Goal: Transaction & Acquisition: Purchase product/service

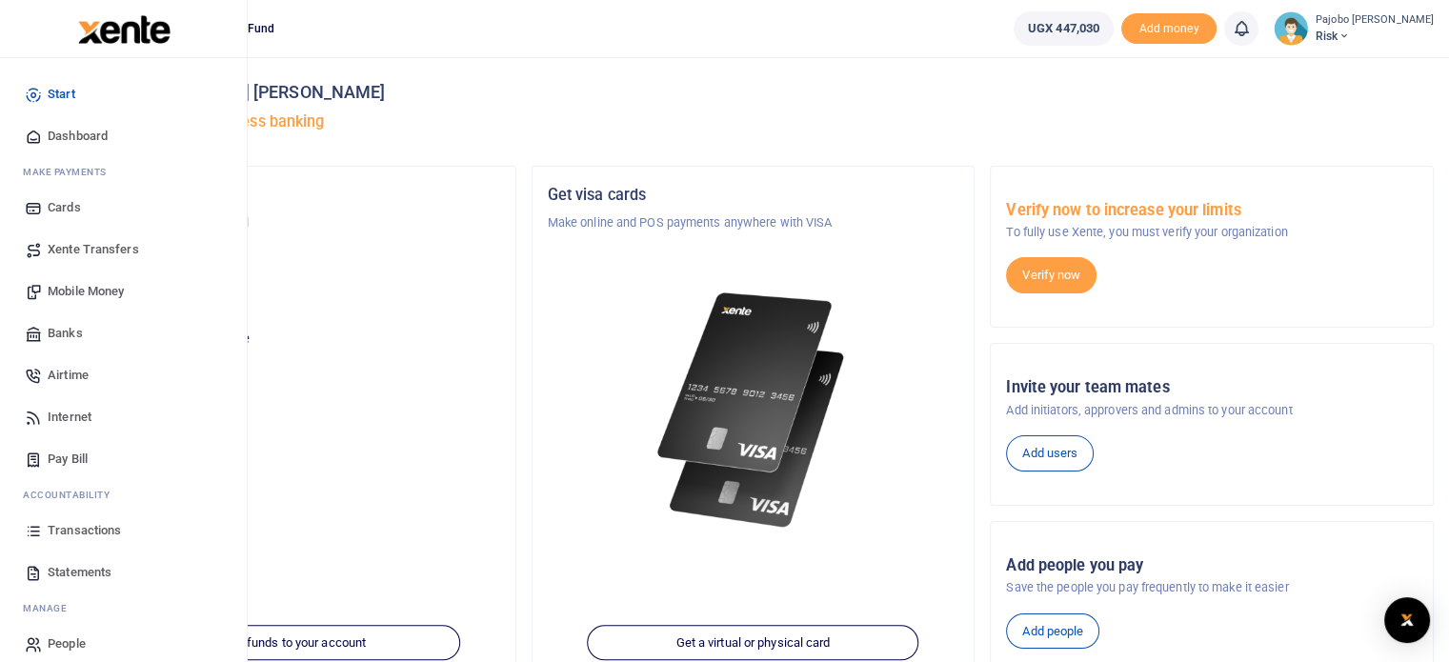
click at [79, 286] on span "Mobile Money" at bounding box center [86, 291] width 76 height 19
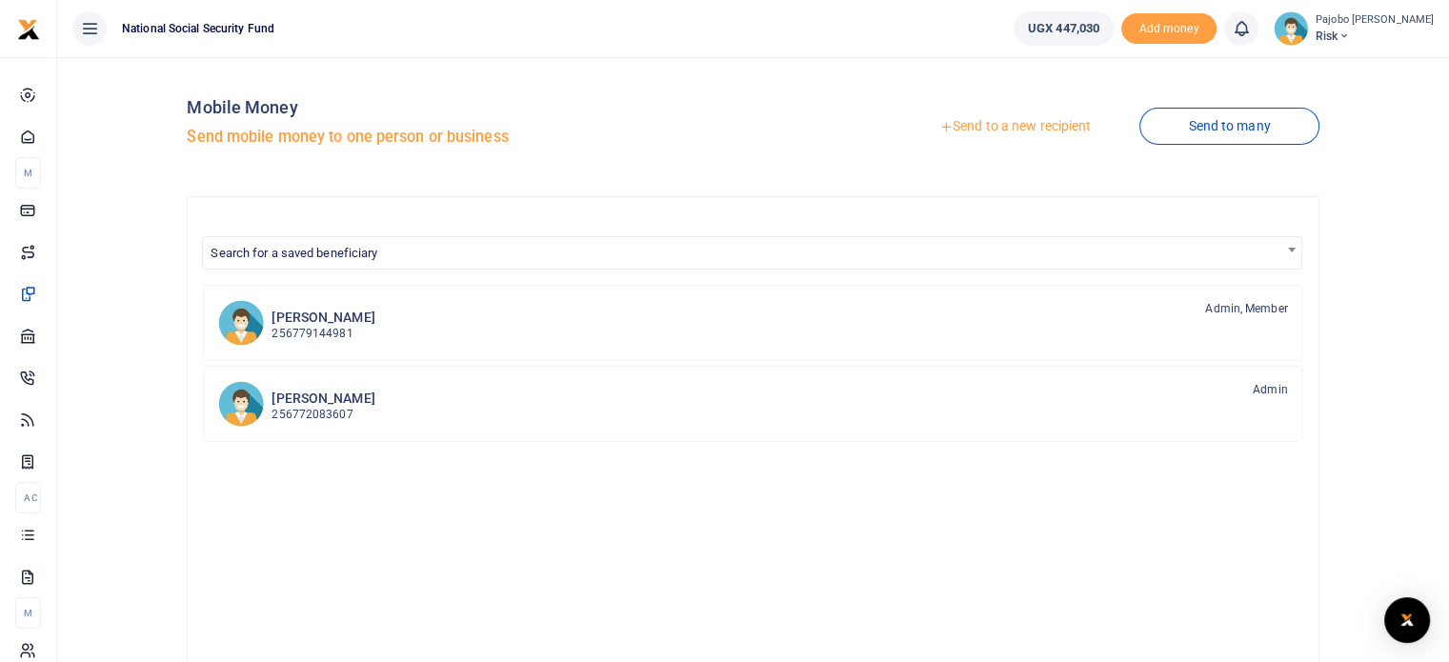
click at [1028, 124] on link "Send to a new recipient" at bounding box center [1015, 127] width 249 height 34
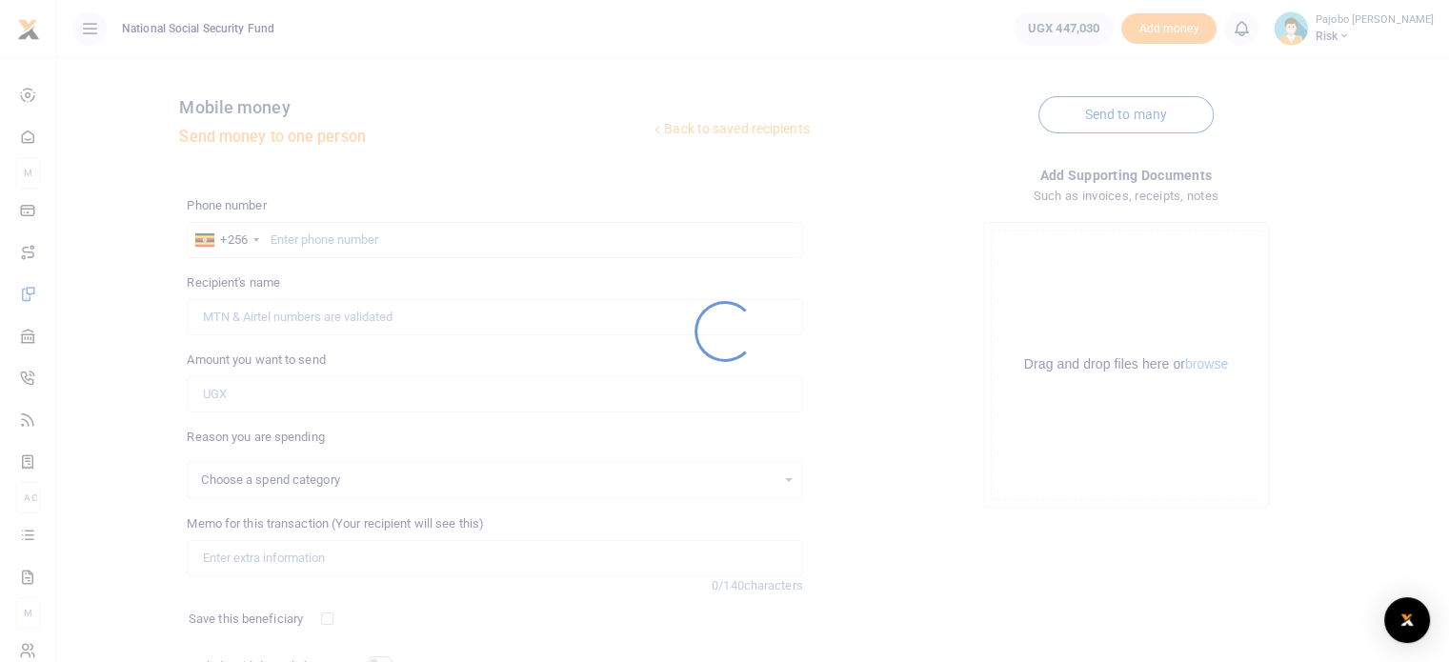
select select
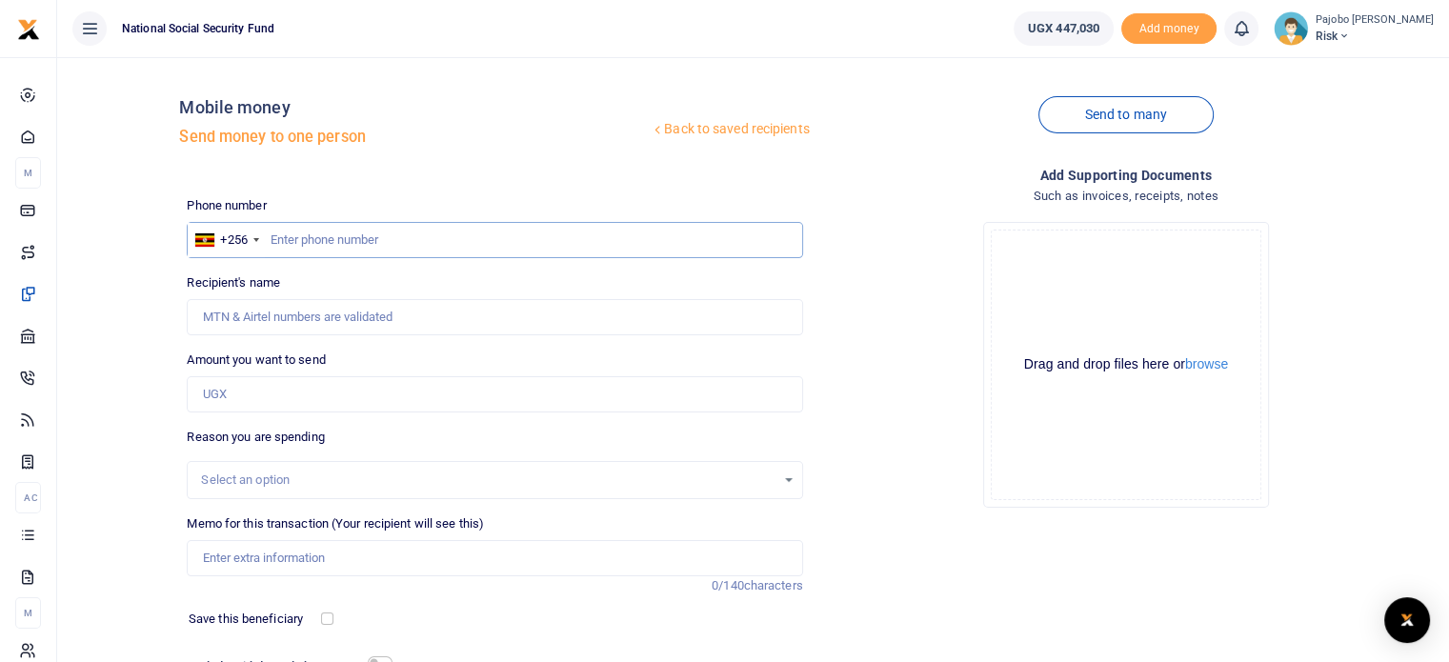
click at [404, 234] on input "text" at bounding box center [495, 240] width 616 height 36
click at [367, 236] on input "text" at bounding box center [495, 240] width 616 height 36
type input "0780551491"
type input "Wilberforce Mutungi"
type input "0780551491"
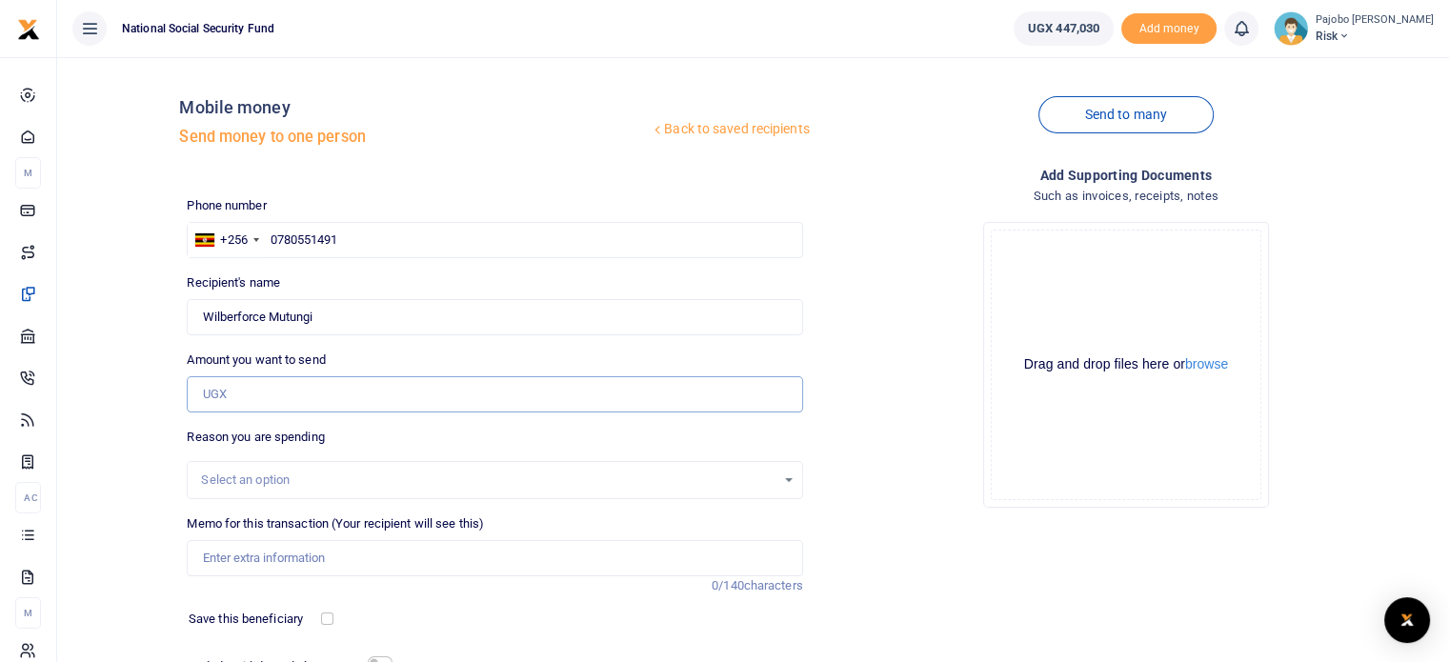
click at [253, 395] on input "Amount you want to send" at bounding box center [495, 394] width 616 height 36
type input "179,000"
click at [297, 554] on input "Memo for this transaction (Your recipient will see this)" at bounding box center [495, 558] width 616 height 36
click at [206, 560] on input "15th Sept to 3rd Oct 2025" at bounding box center [495, 558] width 616 height 36
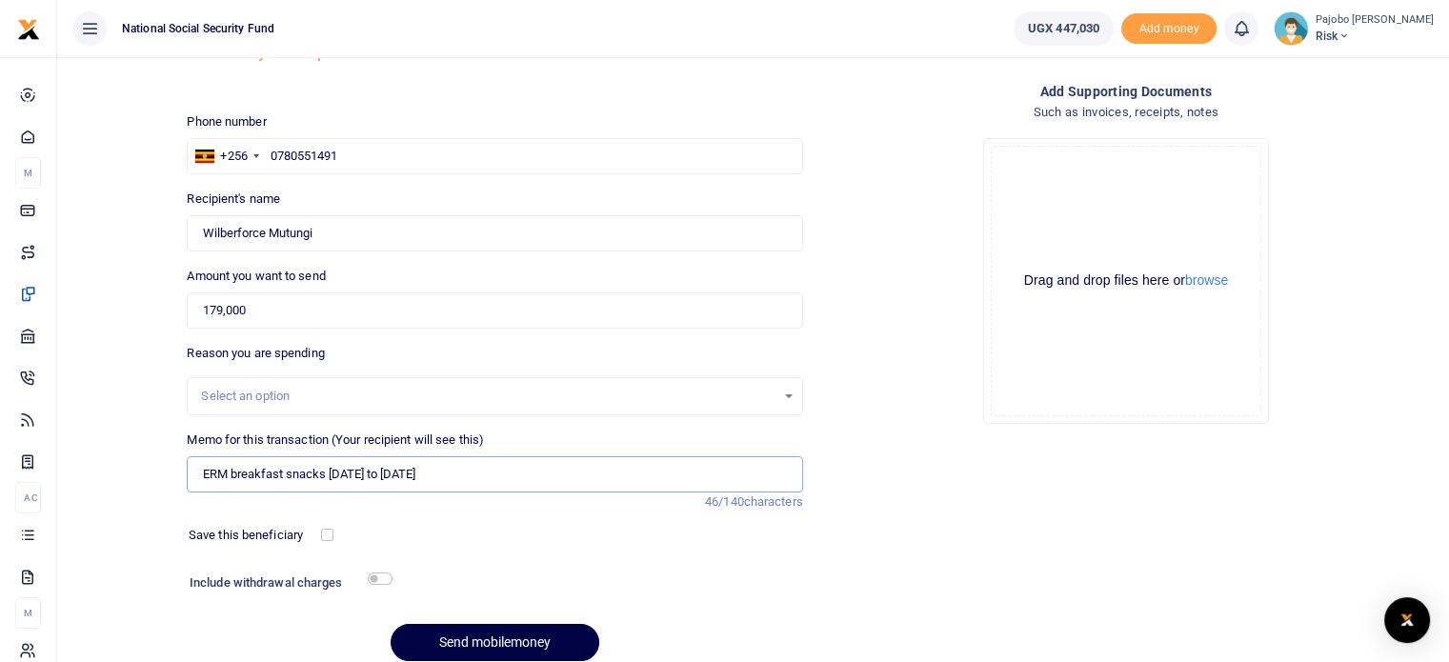
scroll to position [162, 0]
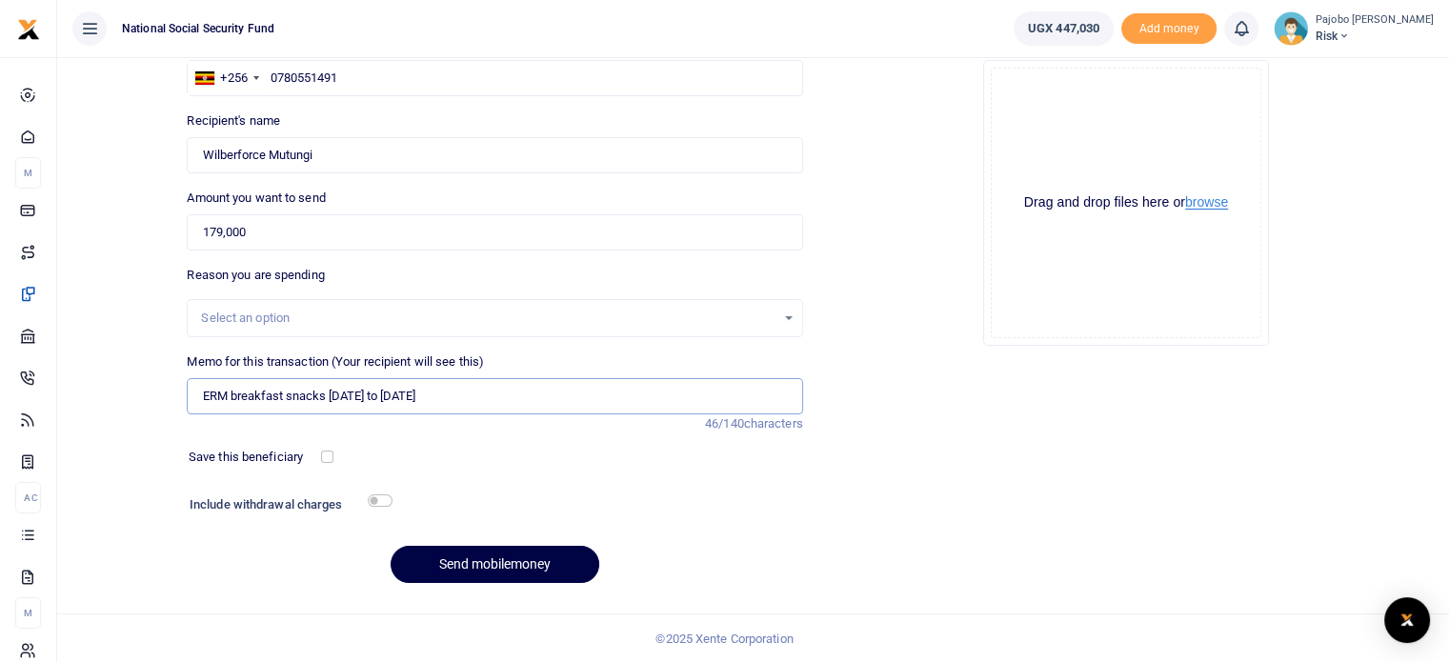
type input "ERM breakfast snacks 15th Sept to 3rd Oct 2025"
click at [1203, 198] on button "browse" at bounding box center [1206, 202] width 43 height 14
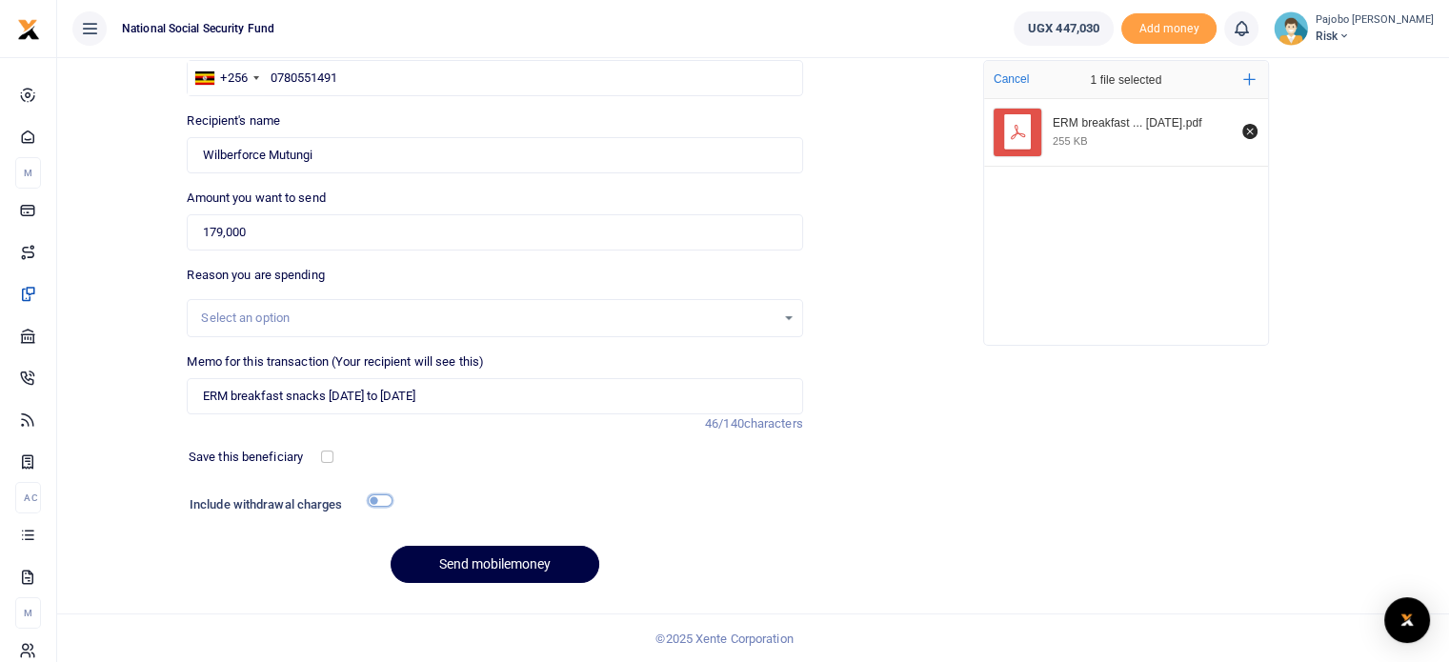
click at [377, 498] on input "checkbox" at bounding box center [380, 501] width 25 height 12
checkbox input "true"
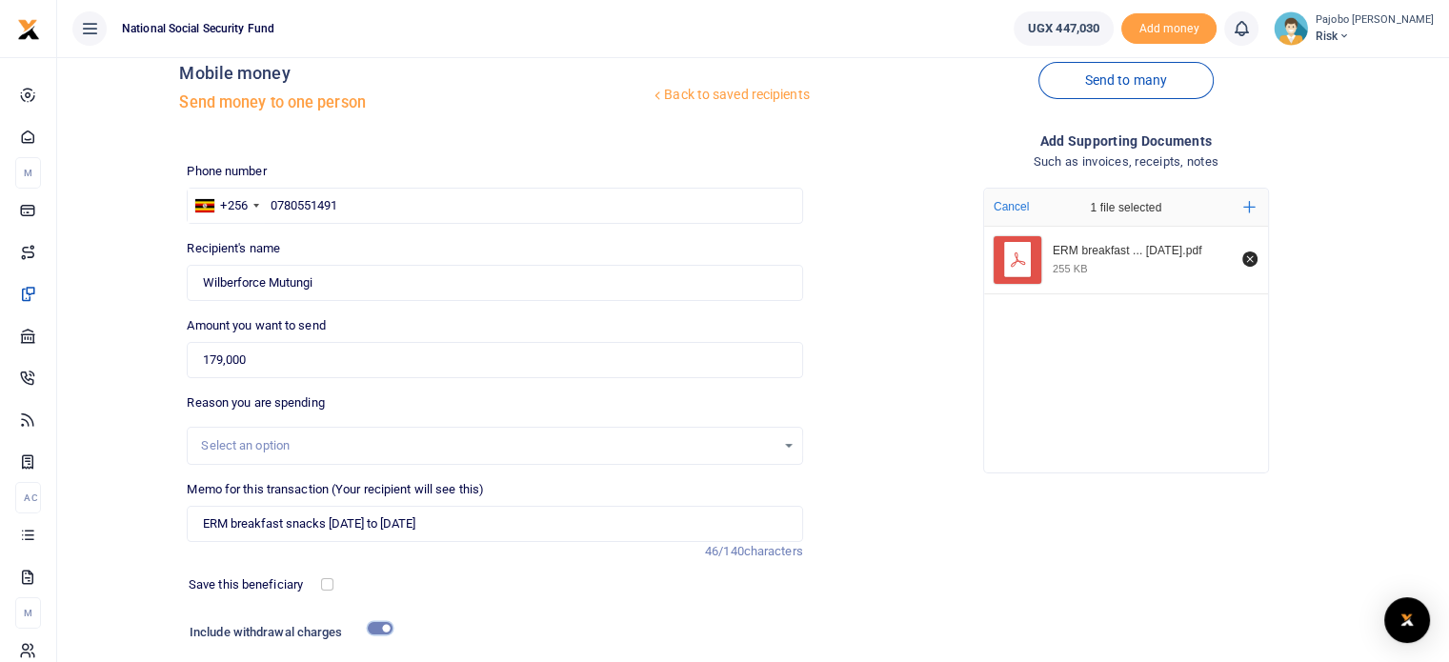
scroll to position [214, 0]
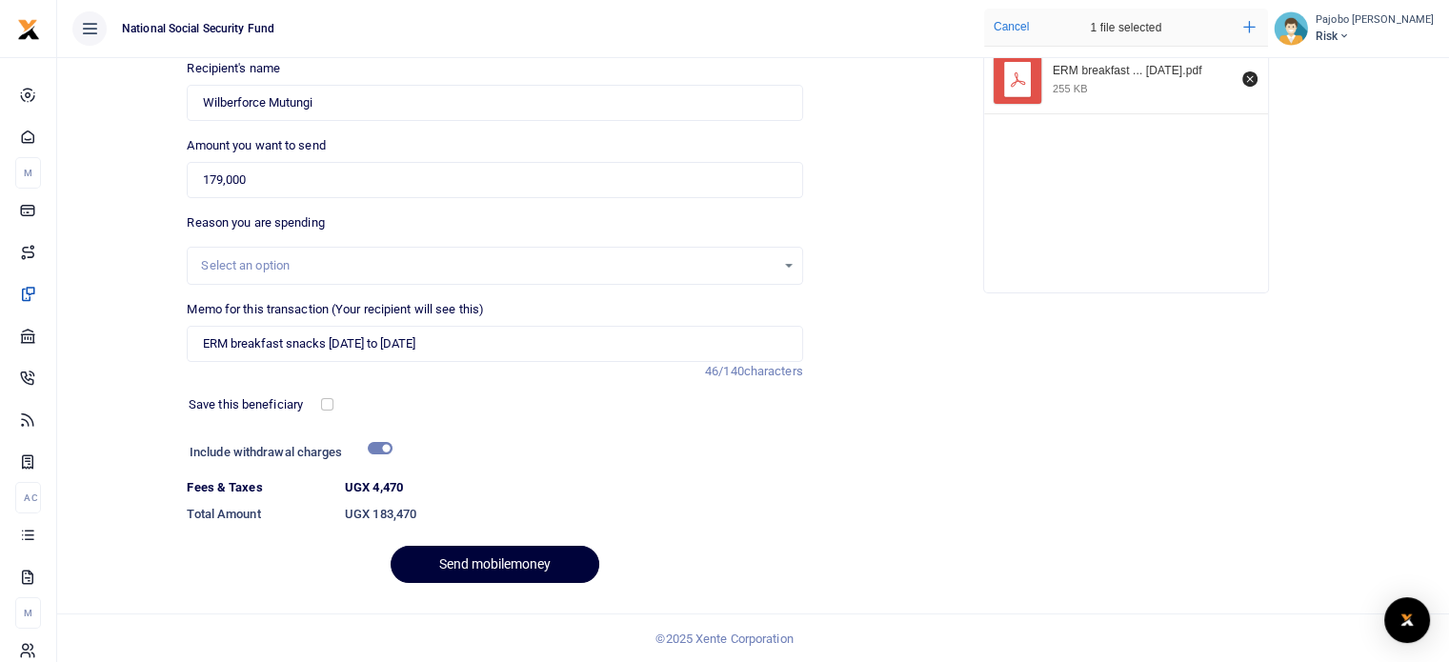
click at [487, 569] on button "Send mobilemoney" at bounding box center [495, 564] width 209 height 37
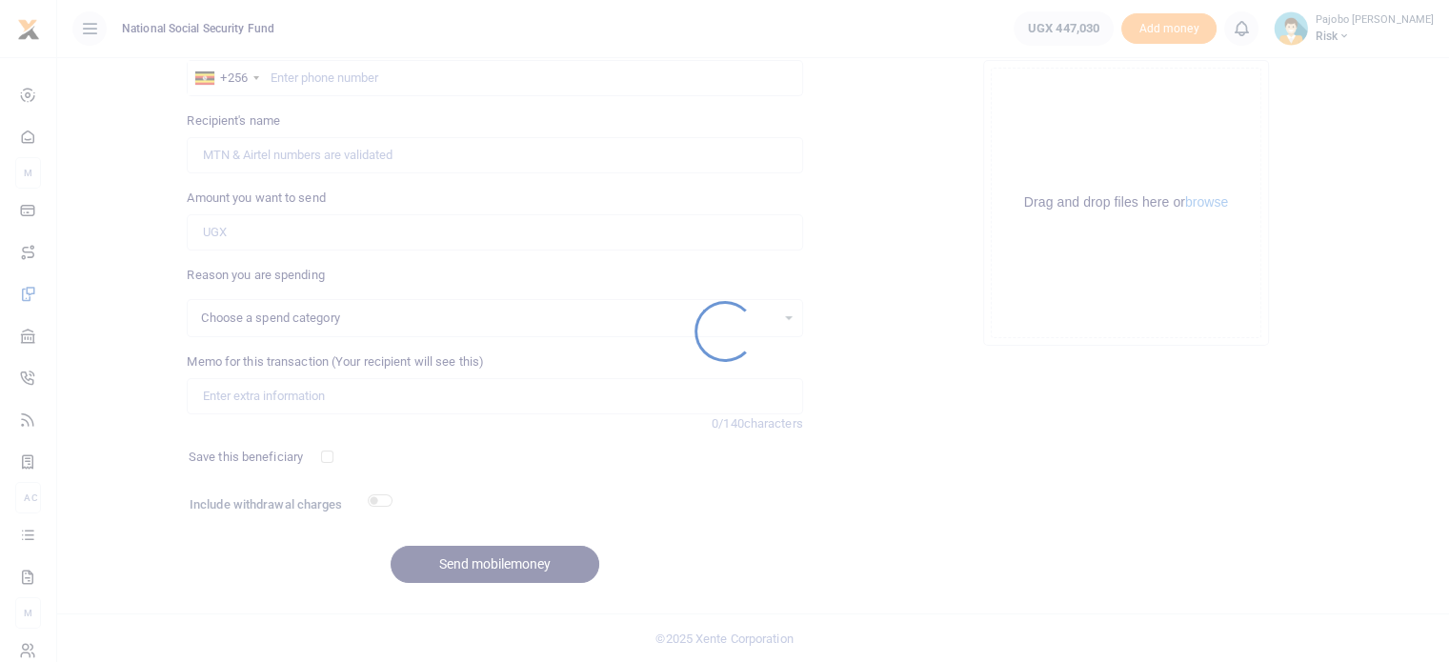
select select
